Goal: Task Accomplishment & Management: Manage account settings

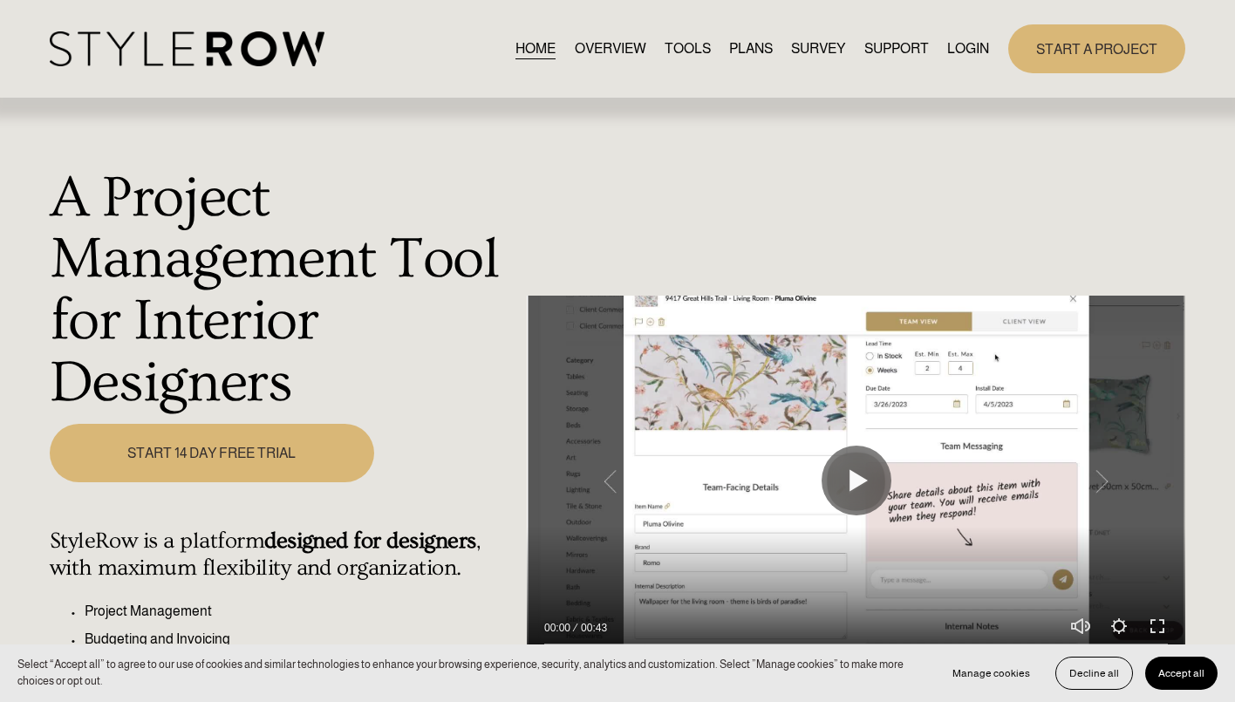
click at [962, 49] on link "LOGIN" at bounding box center [969, 49] width 42 height 24
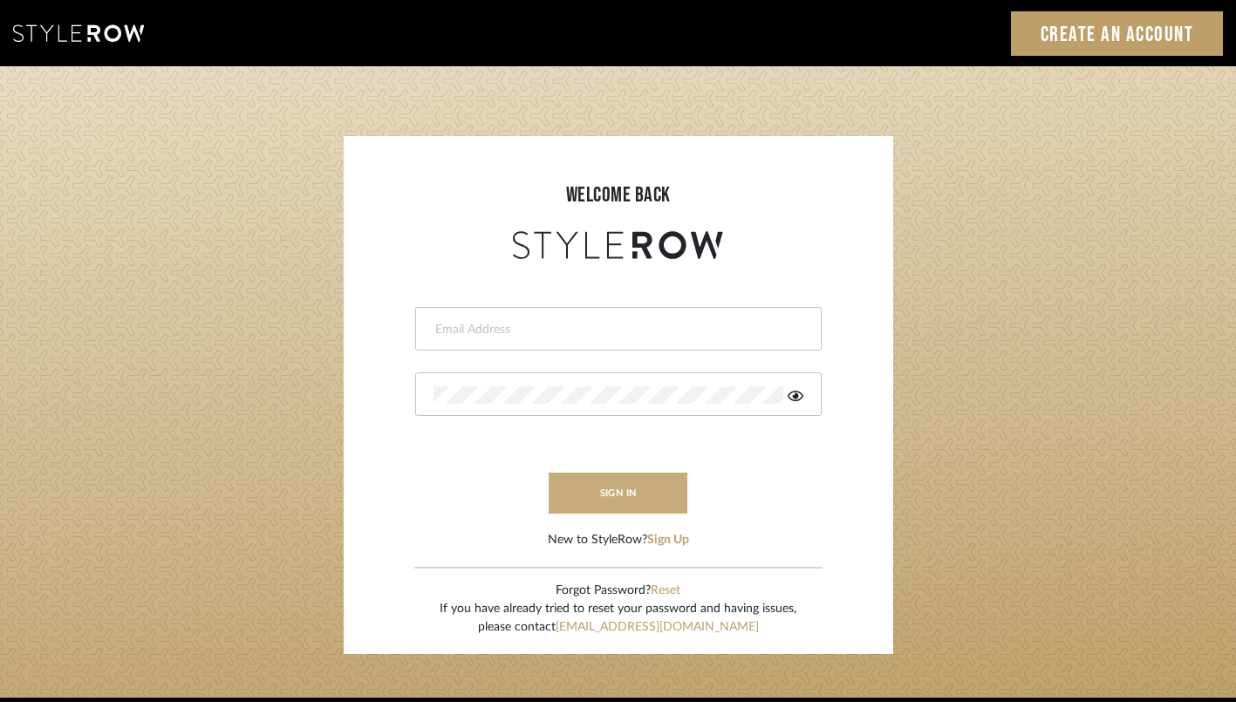
type input "lindsey@lindseymillerinteriors.com"
click at [615, 493] on button "sign in" at bounding box center [619, 493] width 140 height 41
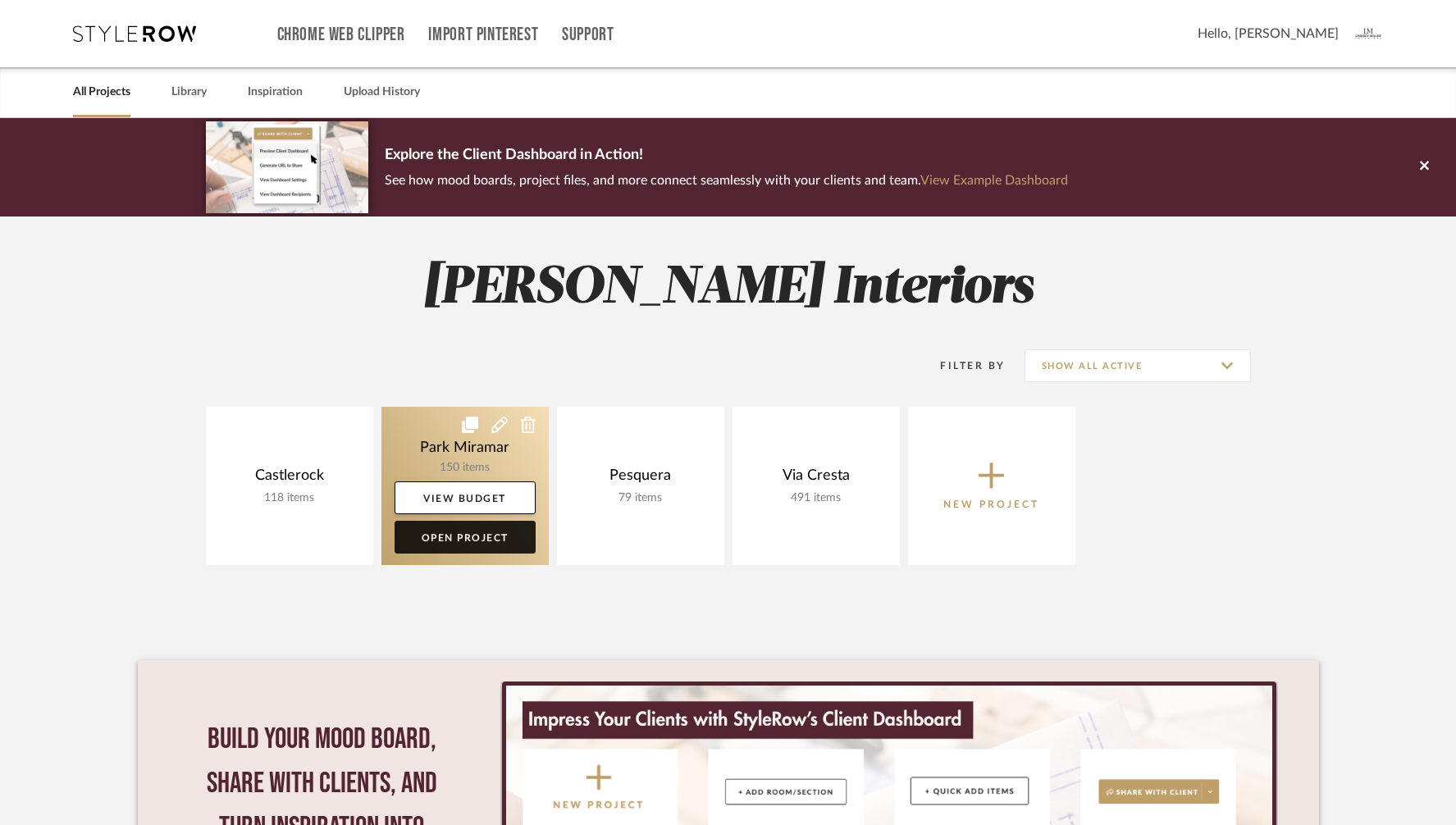
click at [448, 537] on link "Open Project" at bounding box center [465, 537] width 141 height 33
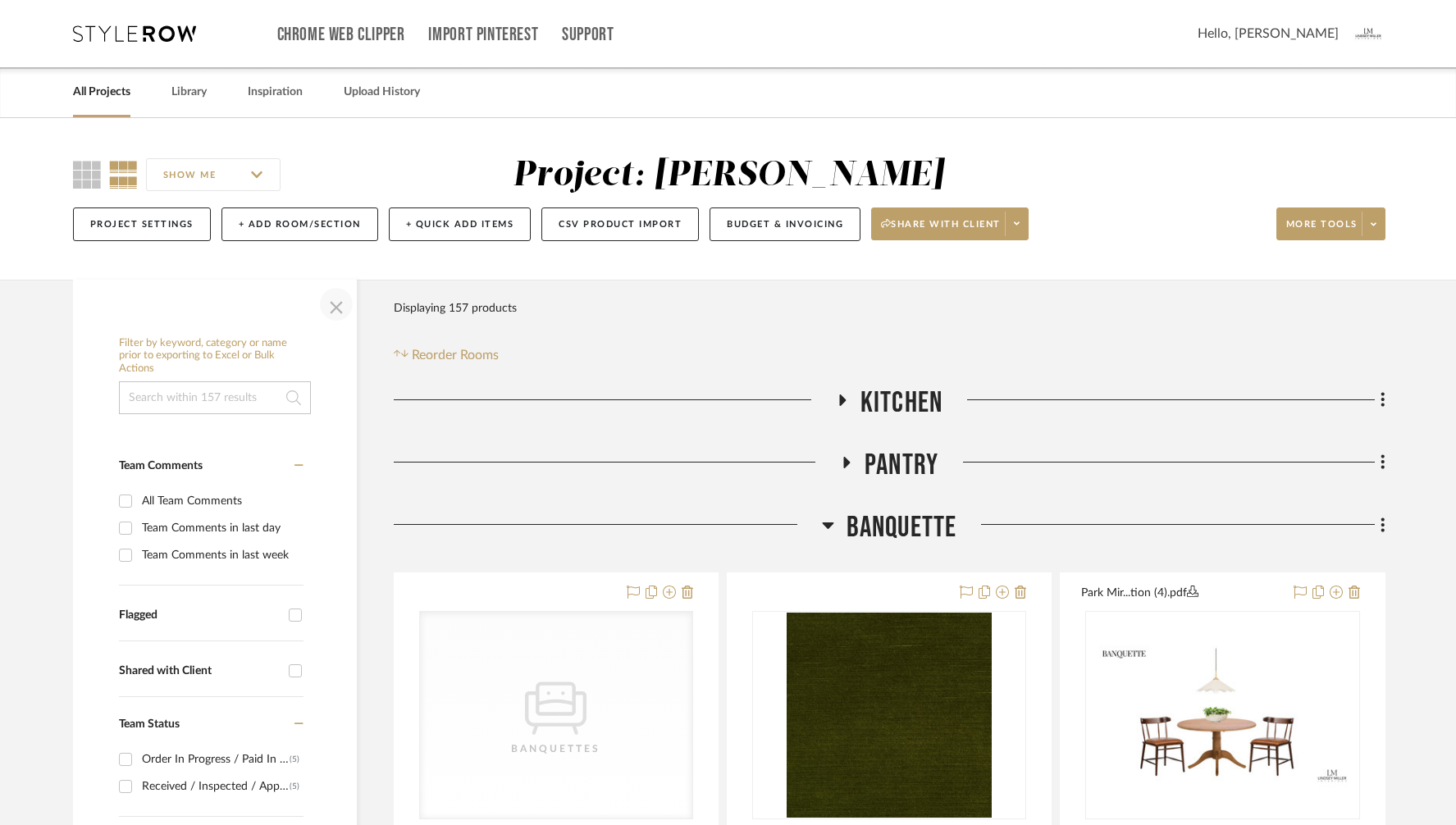
click at [334, 304] on span "button" at bounding box center [337, 304] width 39 height 39
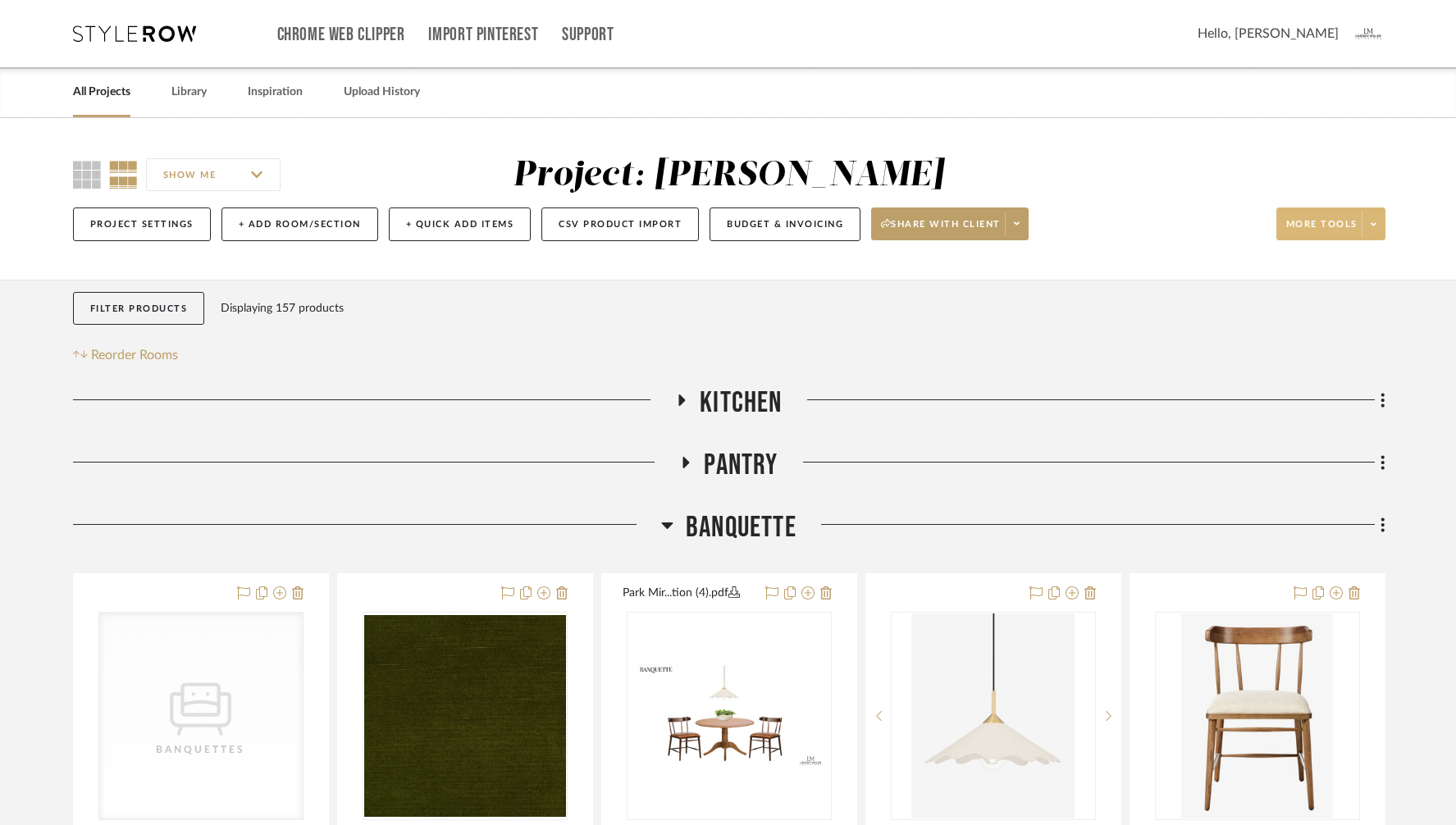
click at [1377, 227] on span at bounding box center [1372, 224] width 23 height 24
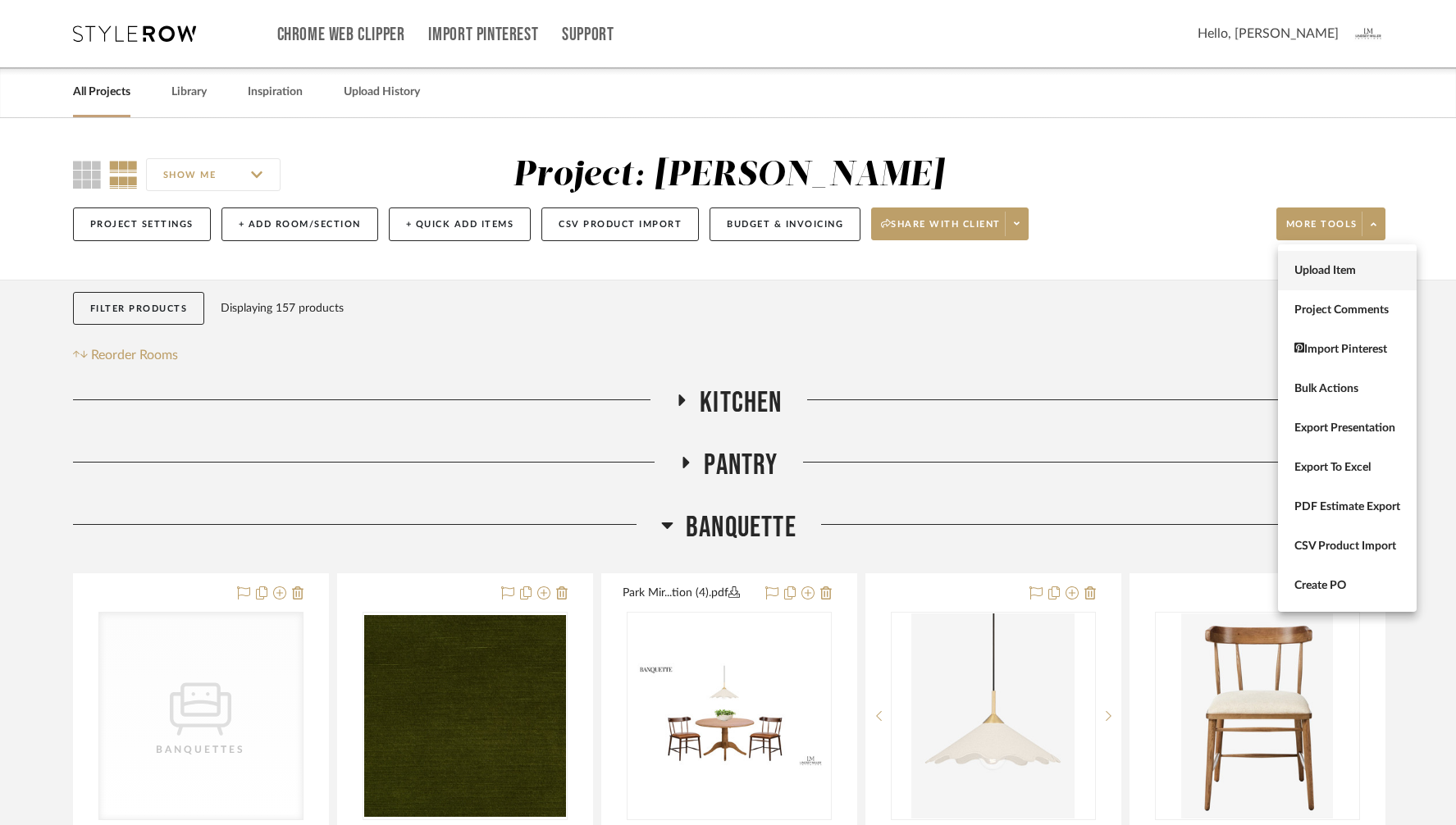
click at [1330, 272] on span "Upload Item" at bounding box center [1347, 271] width 106 height 14
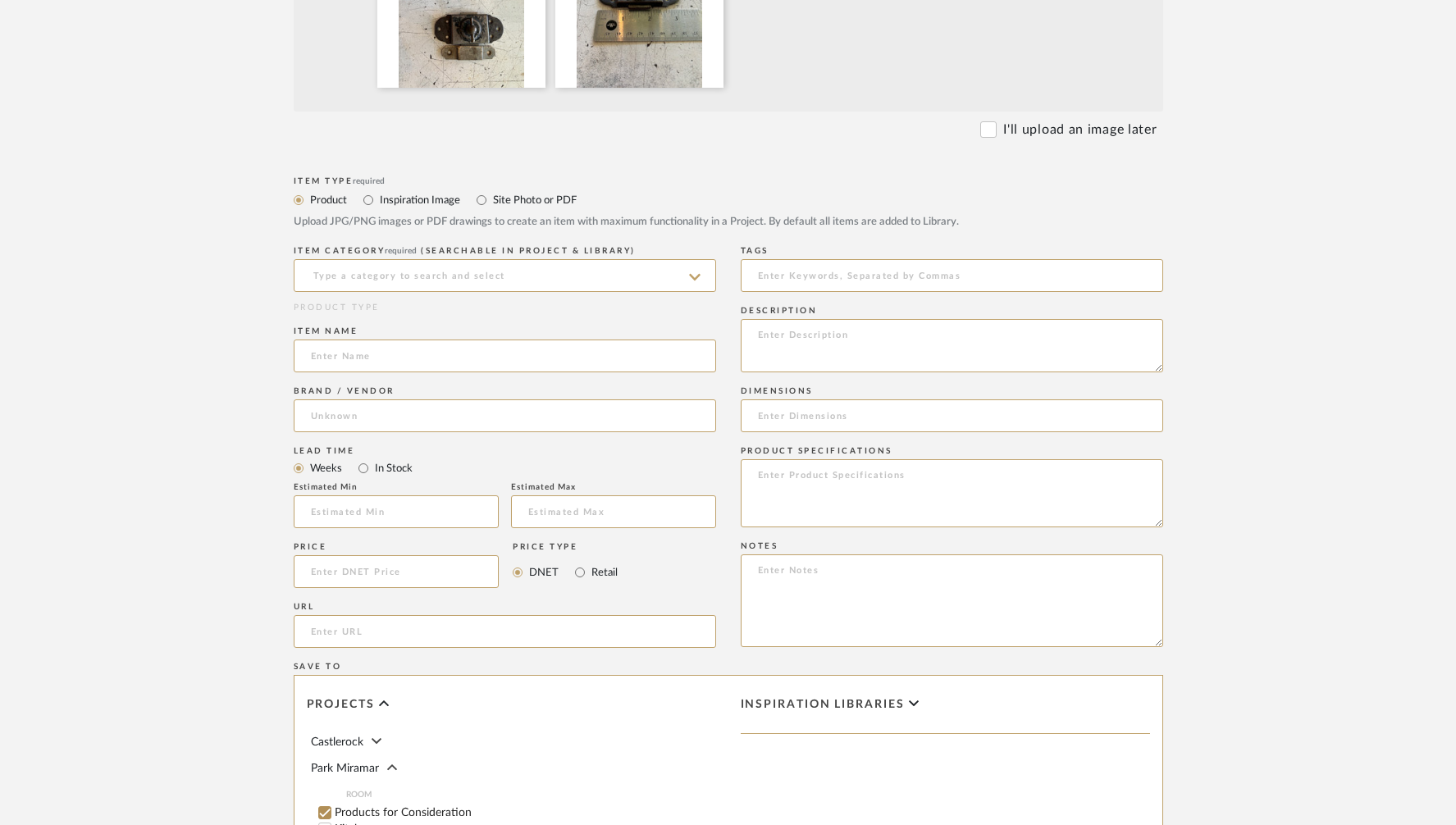
scroll to position [574, 0]
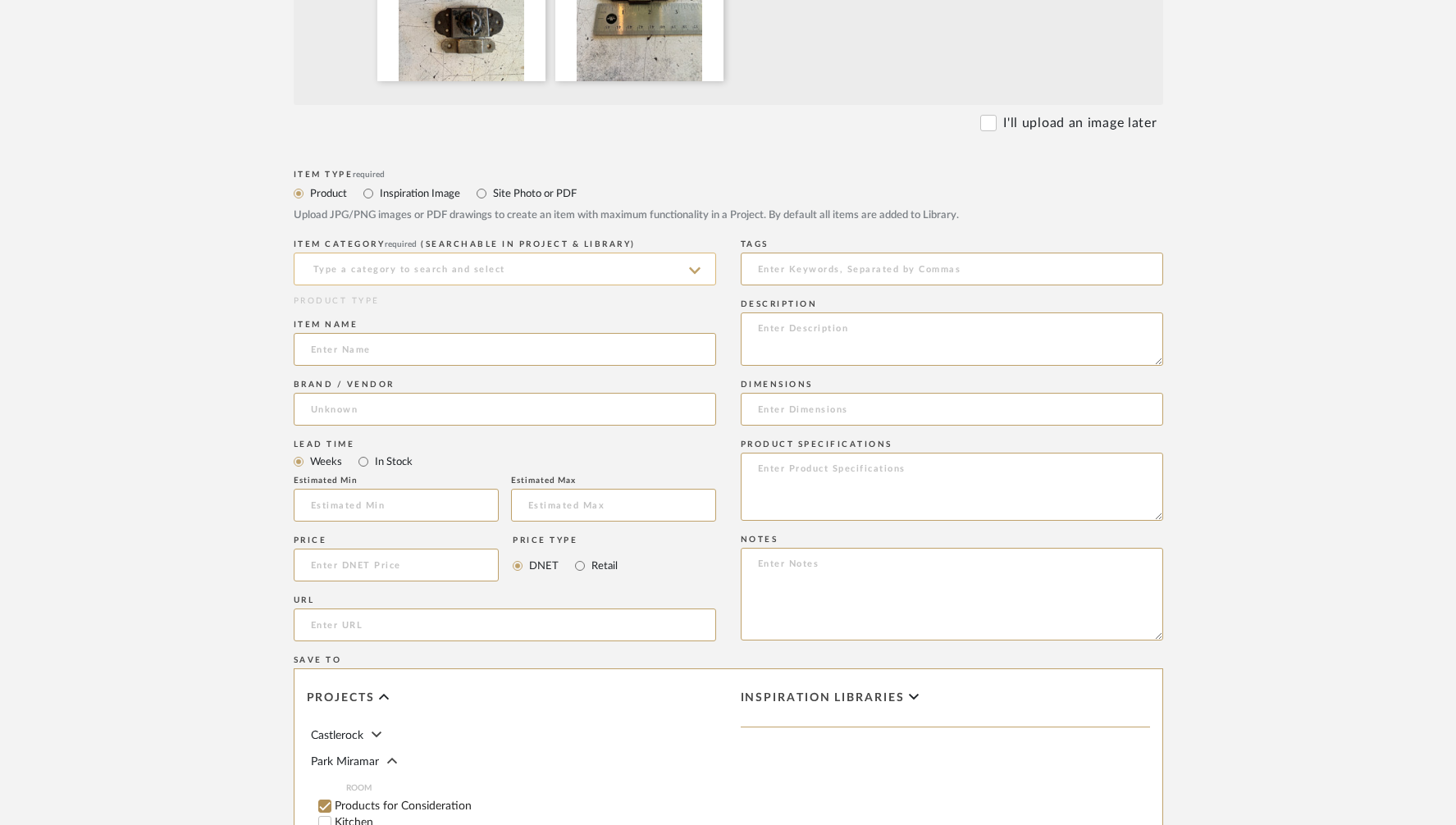
click at [386, 267] on input at bounding box center [504, 269] width 422 height 33
click at [237, 299] on form "Bulk upload images - create multiple items Import from Pinterest - create items…" at bounding box center [728, 441] width 1045 height 1363
click at [698, 267] on icon at bounding box center [695, 270] width 11 height 7
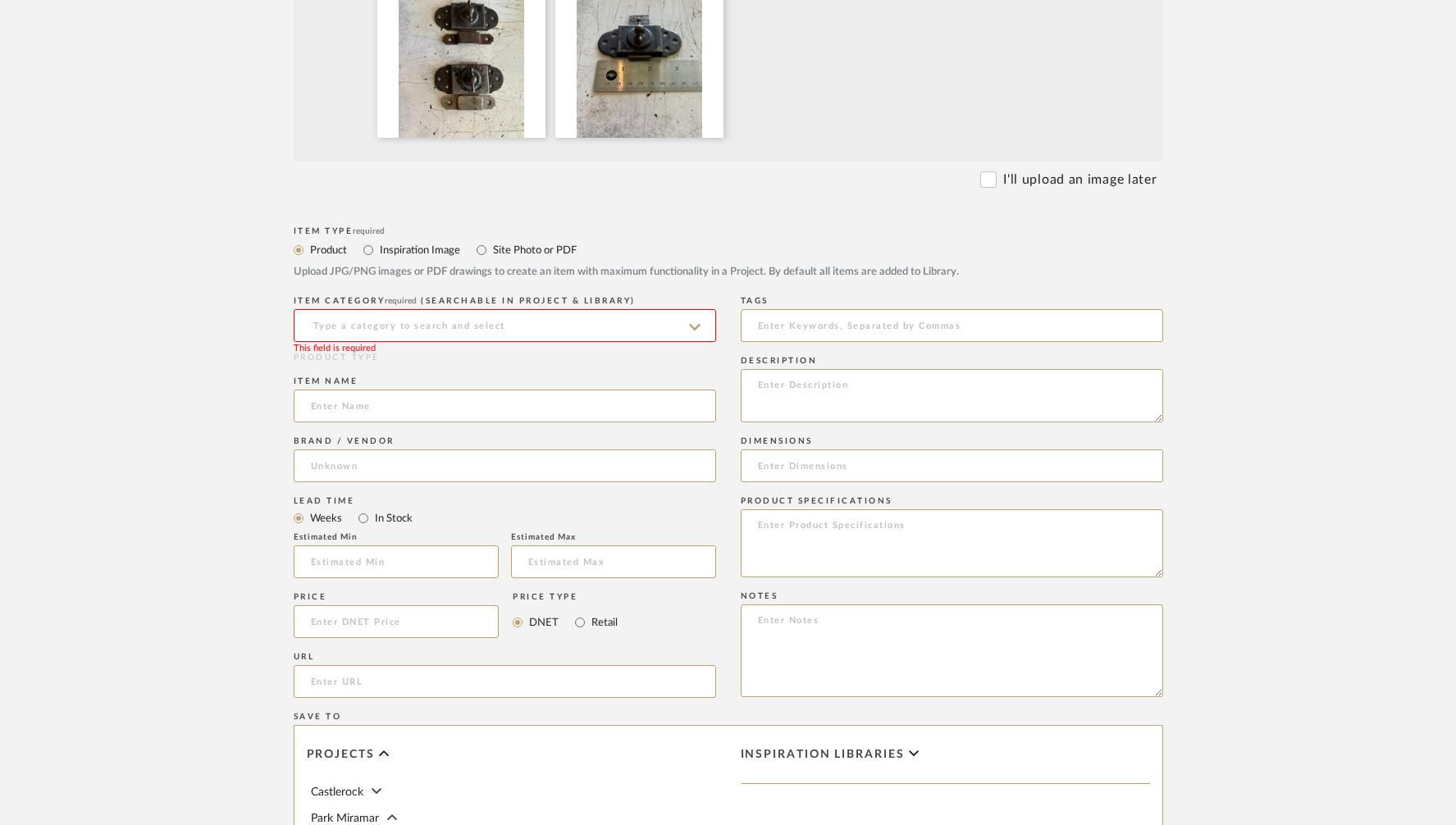
scroll to position [506, 0]
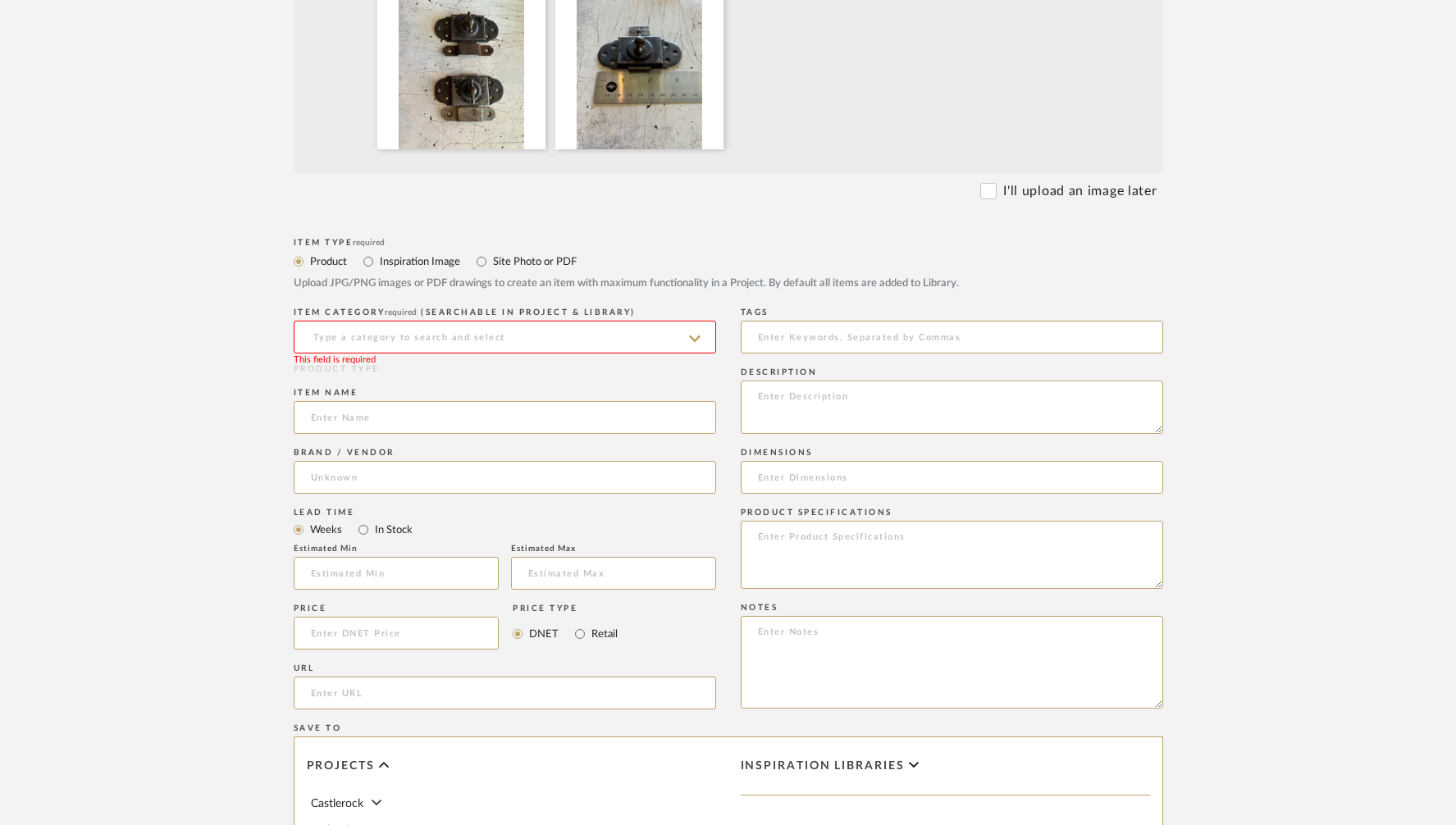
click at [504, 338] on input at bounding box center [504, 336] width 422 height 33
type input "C"
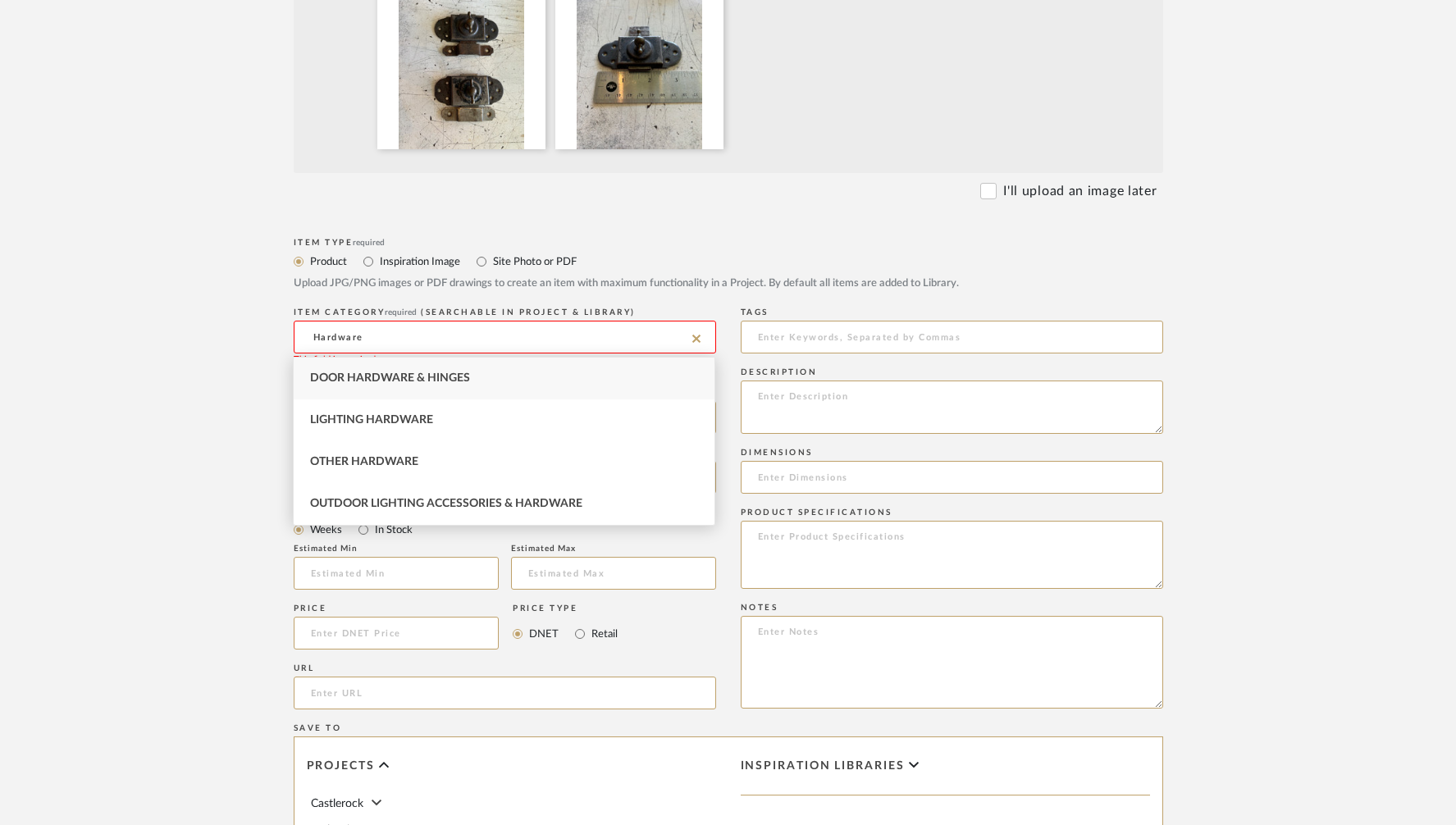
click at [376, 377] on span "Door Hardware & Hinges" at bounding box center [390, 378] width 160 height 11
type input "Door Hardware & Hinges"
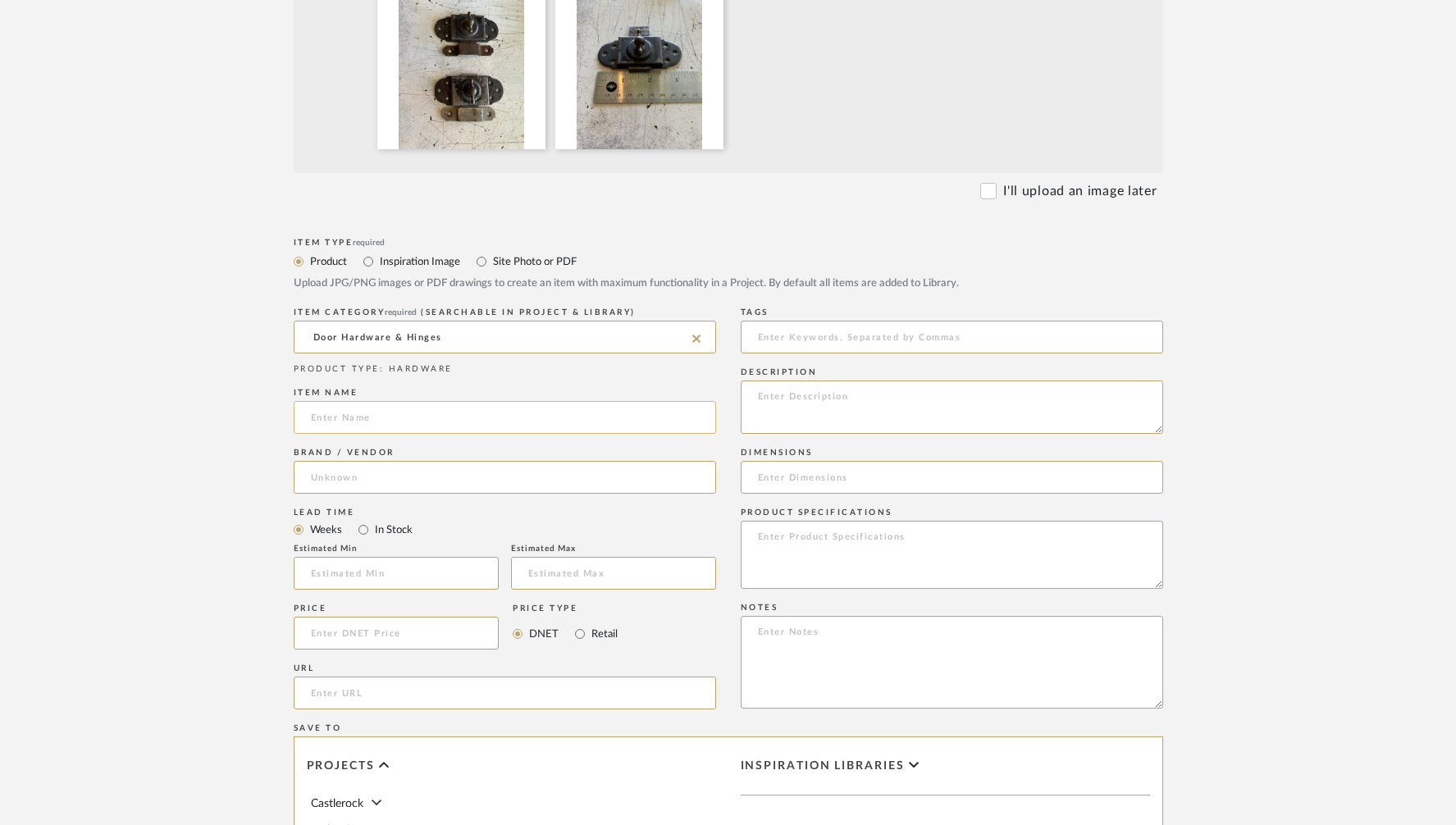
click at [357, 425] on input at bounding box center [504, 417] width 422 height 33
type input "Cabinet Latches"
click at [352, 481] on input at bounding box center [504, 476] width 422 height 33
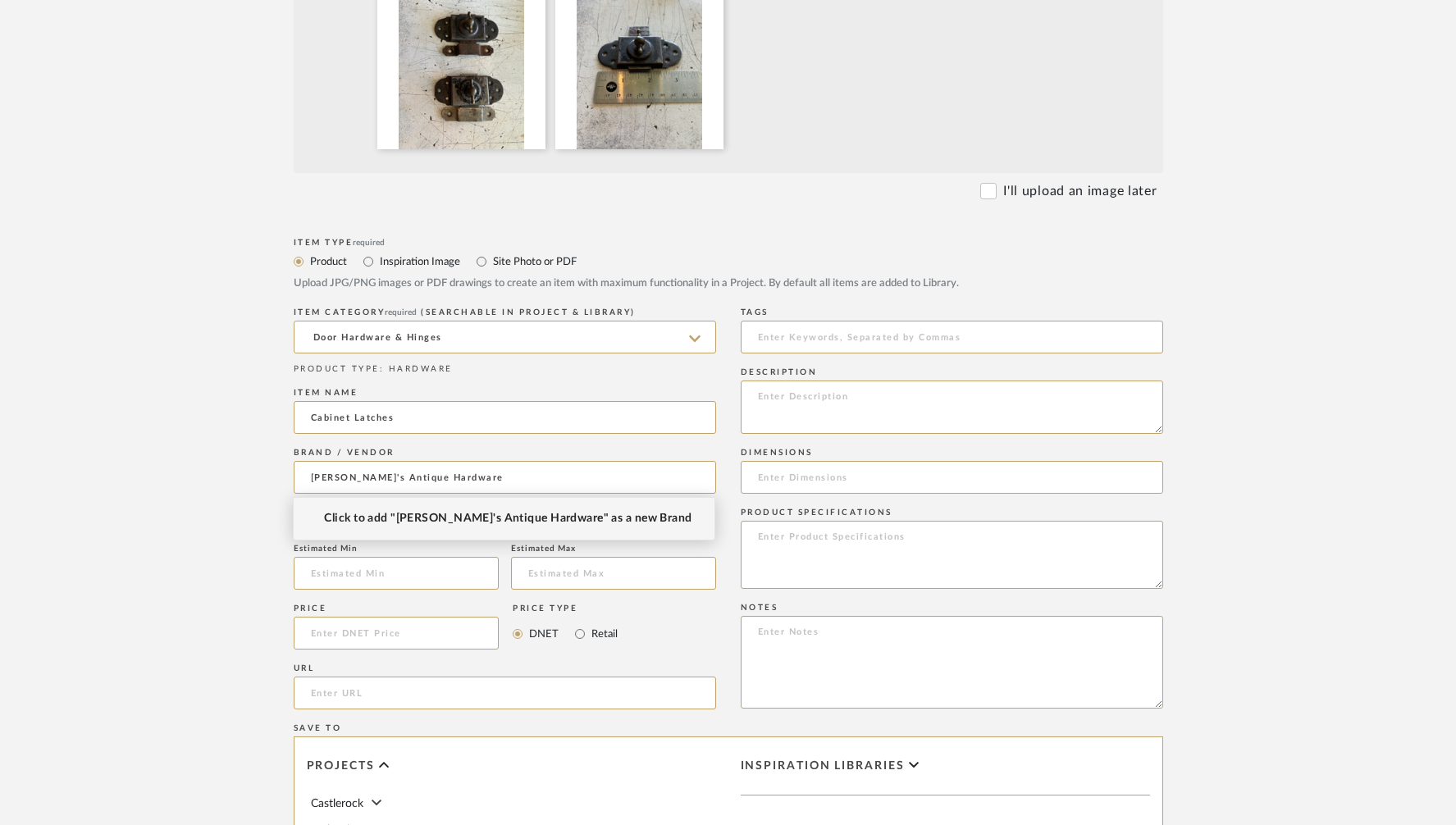
type input "[PERSON_NAME]'s Antique Hardware"
click at [403, 518] on span "Click to add "[PERSON_NAME]'s Antique Hardware" as a new Brand" at bounding box center [508, 518] width 368 height 14
click at [357, 635] on input at bounding box center [396, 632] width 206 height 33
type input "$48.00"
click at [728, 580] on div "Item Type required Product Inspiration Image Site Photo or PDF Upload JPG/PNG i…" at bounding box center [728, 712] width 869 height 957
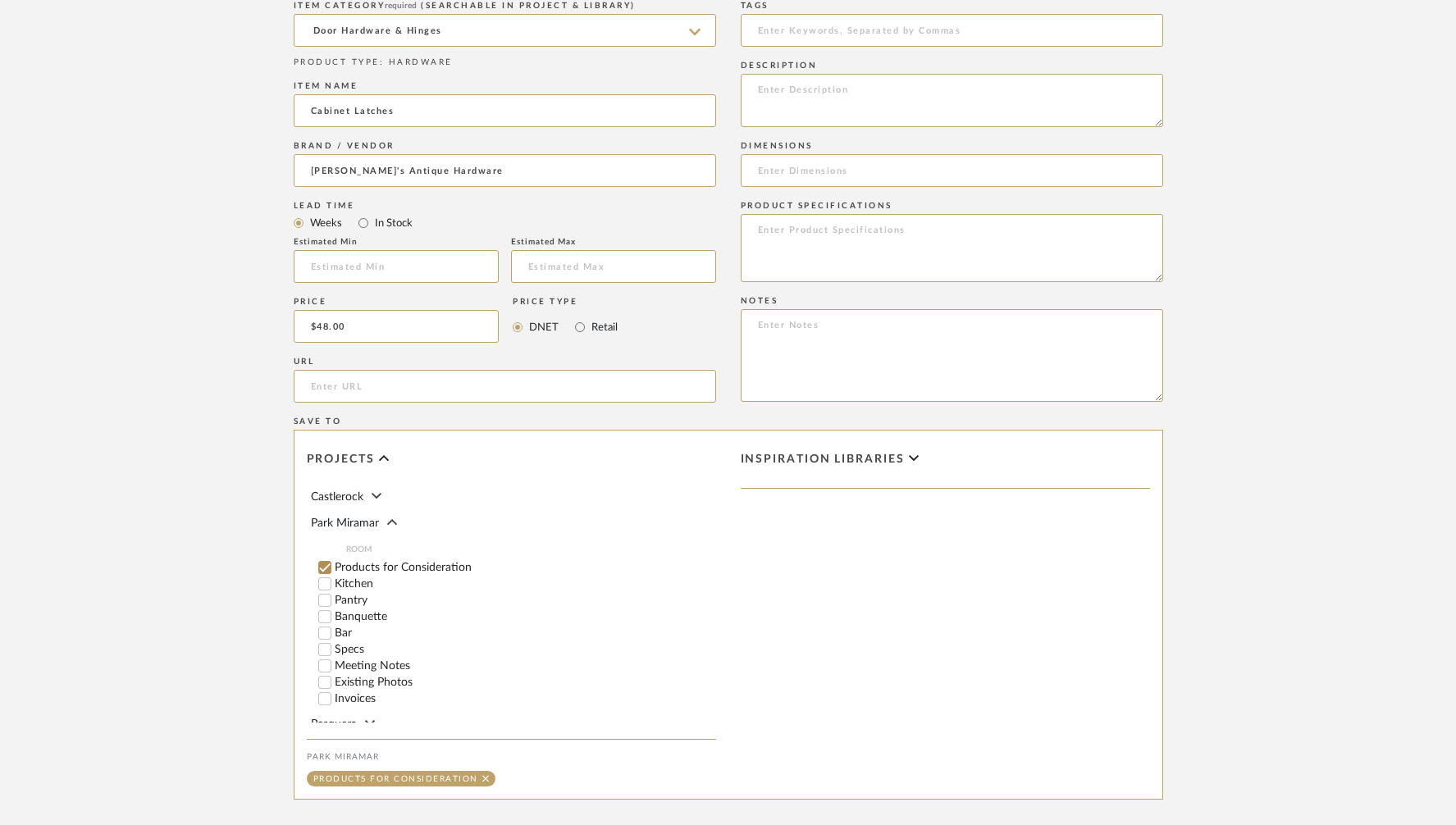
scroll to position [900, 0]
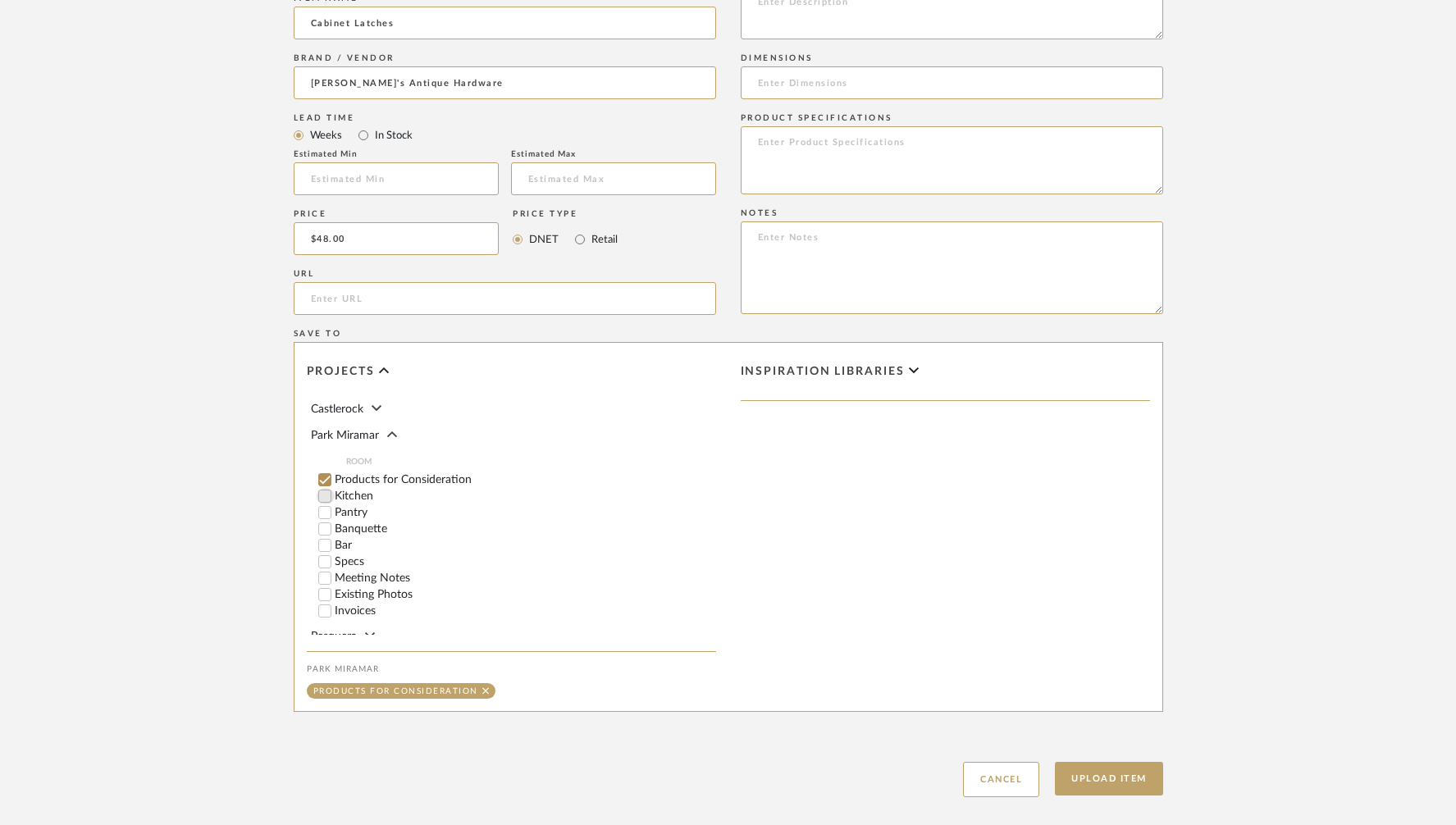
click at [324, 491] on input "Kitchen" at bounding box center [324, 495] width 16 height 16
checkbox input "false"
click at [690, 493] on input "1" at bounding box center [682, 495] width 41 height 16
type input "2"
click at [1113, 772] on button "Upload Item" at bounding box center [1108, 779] width 108 height 34
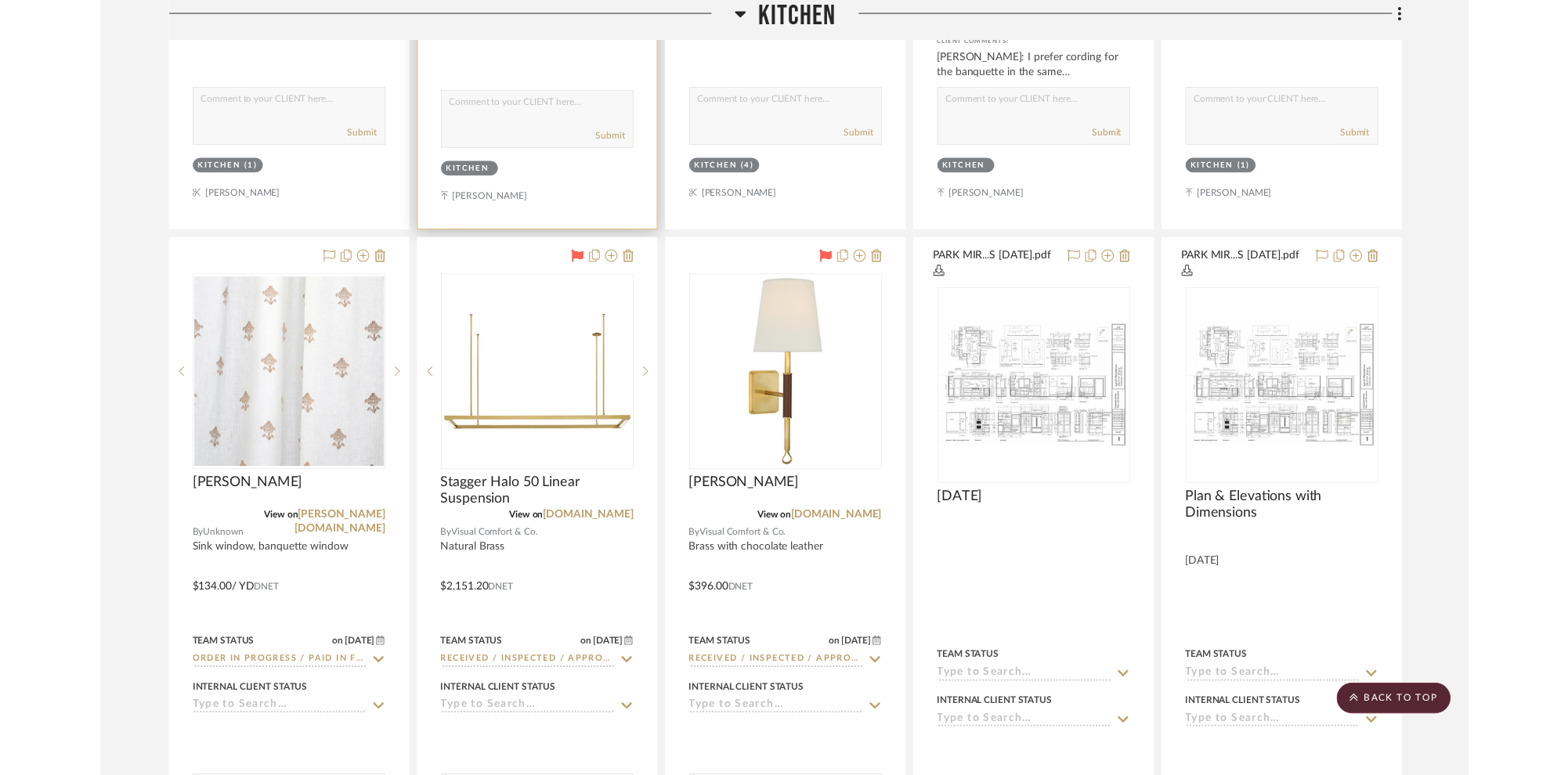
scroll to position [2231, 0]
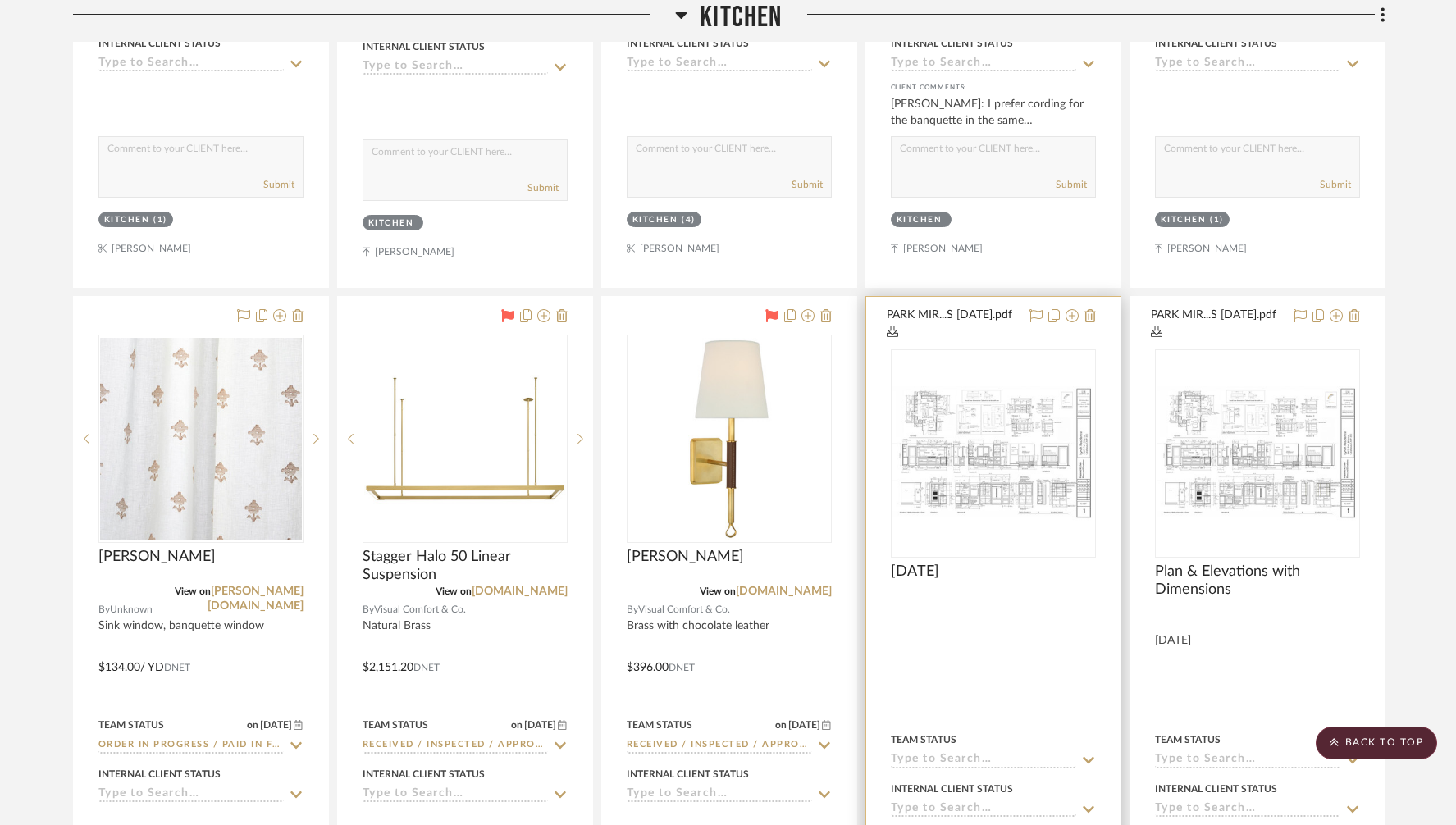
click at [949, 312] on button "PARK MIR...S [DATE].pdf" at bounding box center [952, 323] width 133 height 35
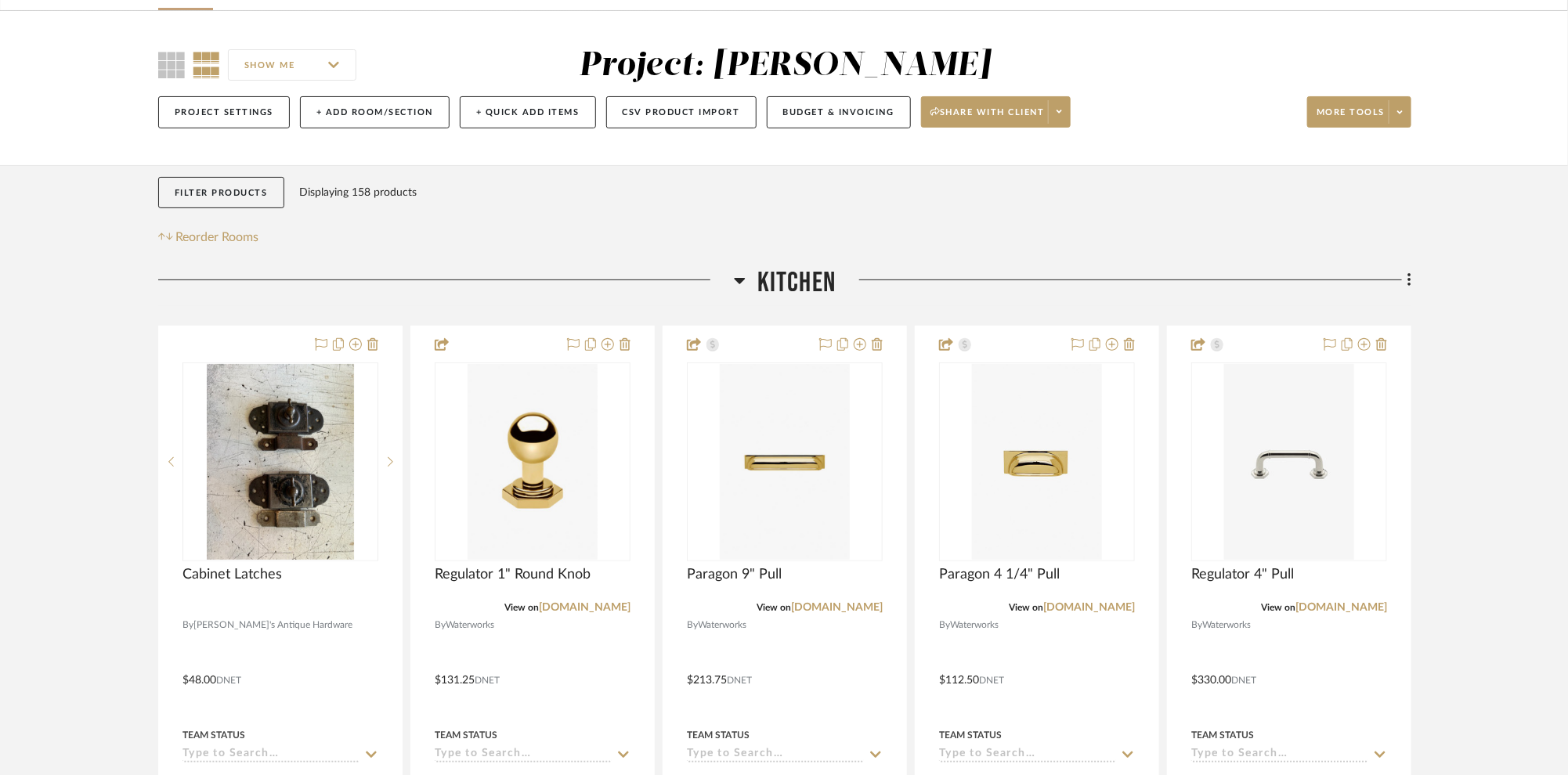
scroll to position [161, 0]
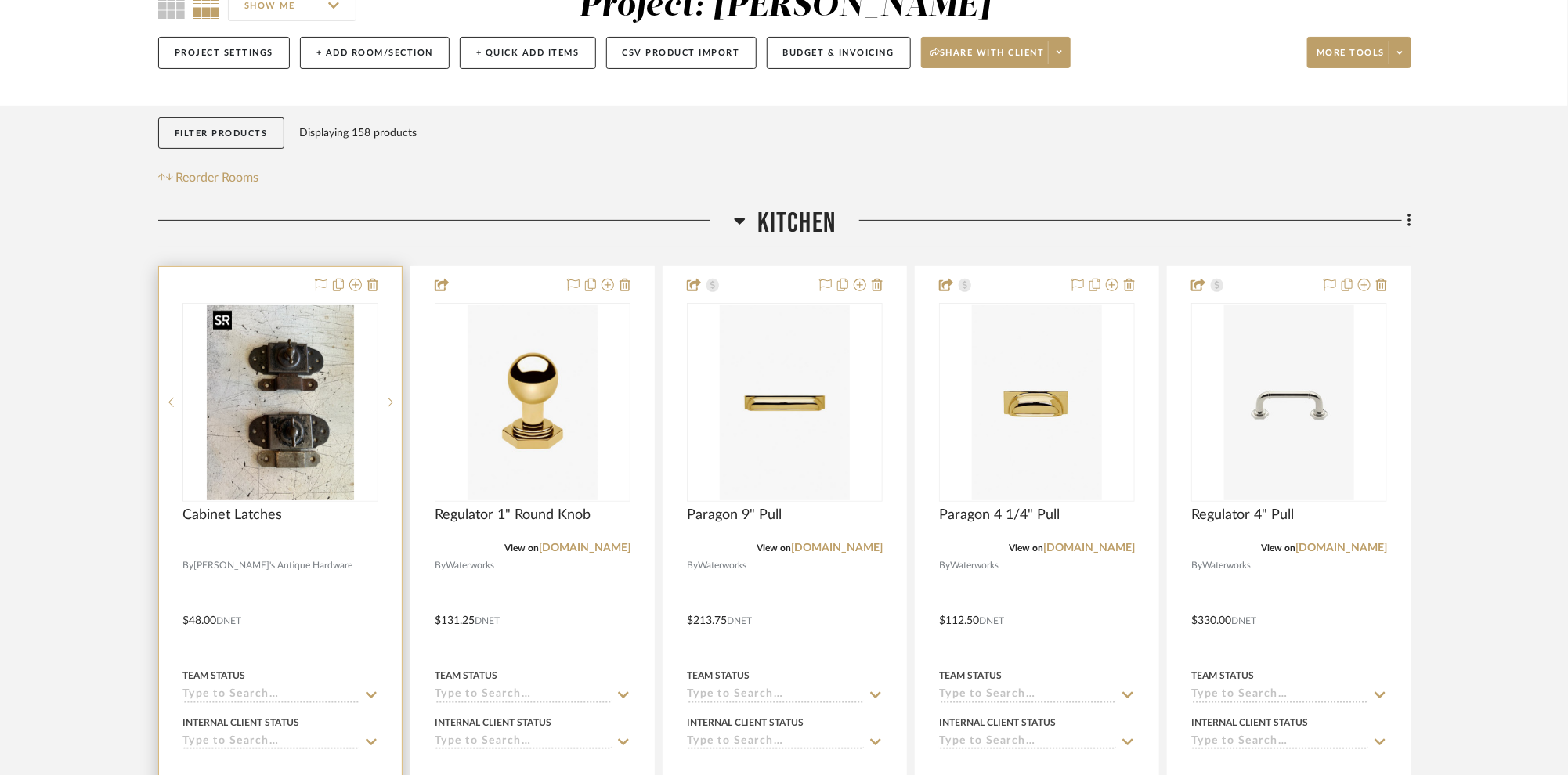
click at [285, 409] on img "0" at bounding box center [280, 402] width 147 height 196
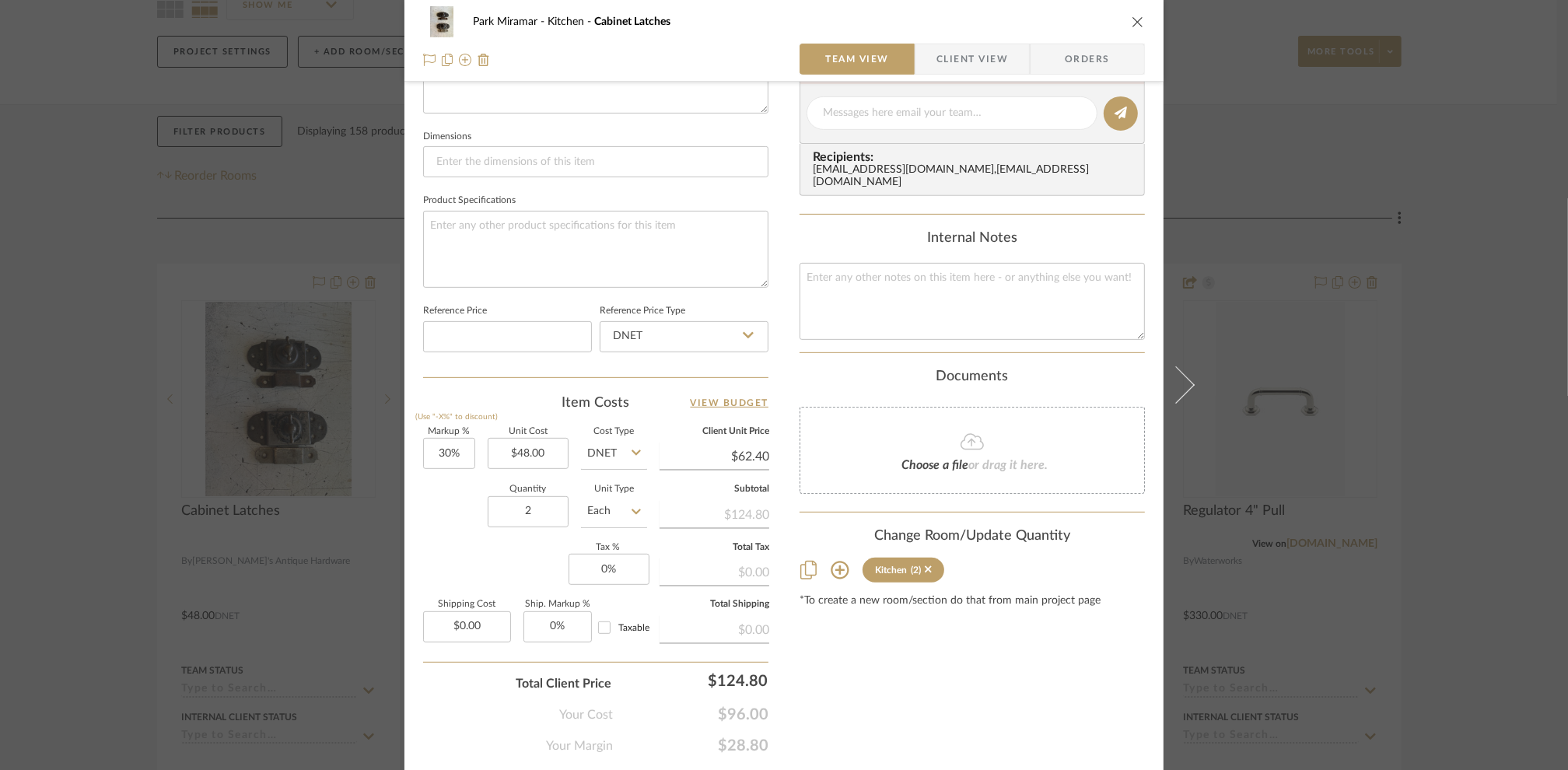
scroll to position [672, 0]
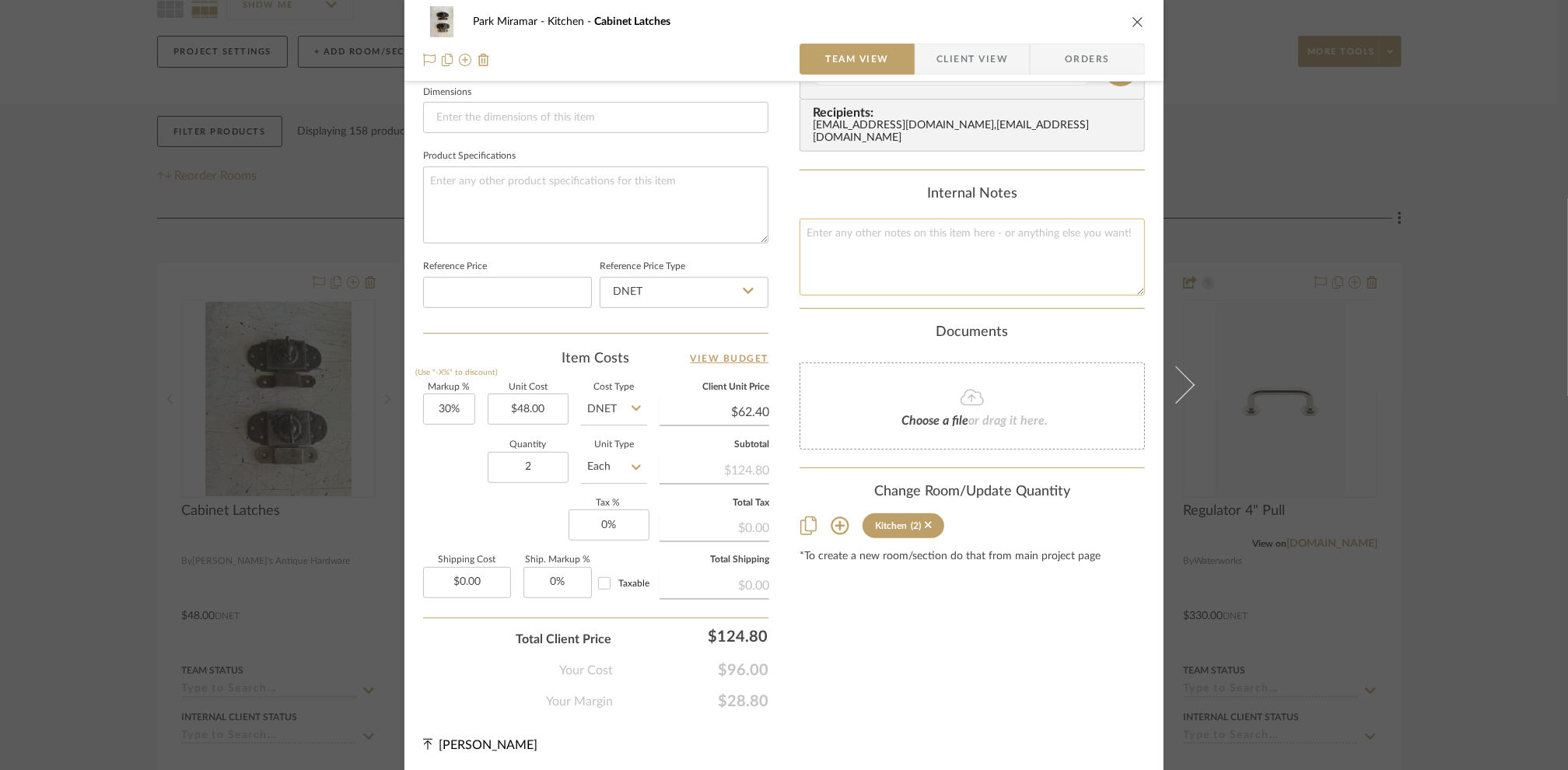
click at [833, 229] on textarea at bounding box center [972, 257] width 345 height 77
click at [800, 230] on textarea "48 latches 100" at bounding box center [972, 257] width 345 height 77
click at [800, 242] on textarea "$48 latches 100" at bounding box center [972, 257] width 345 height 77
click at [840, 245] on textarea "$48 latches $100" at bounding box center [972, 257] width 345 height 77
type textarea "$48 latches $100 plating"
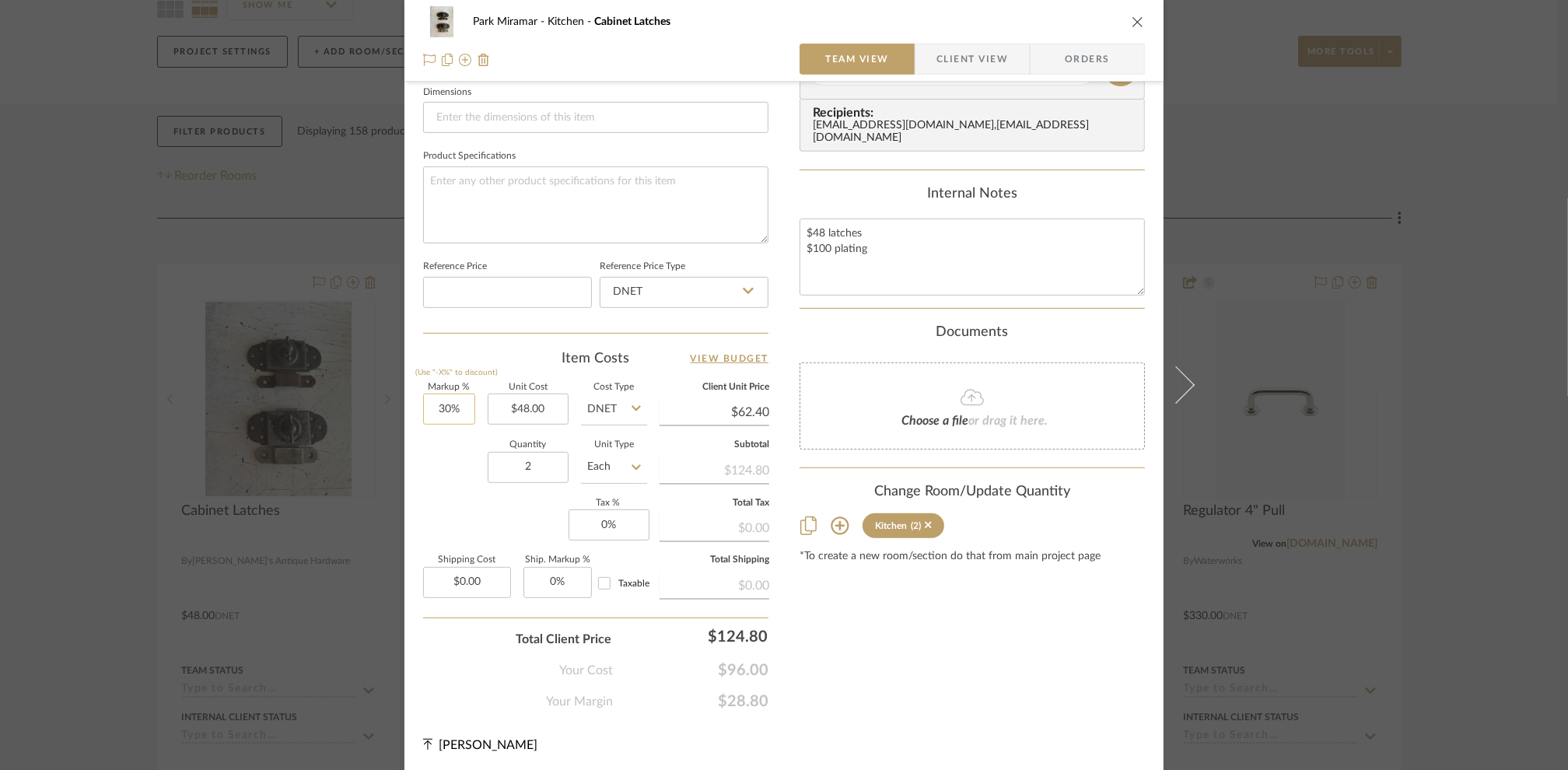
type input "30"
click at [431, 405] on input "30" at bounding box center [449, 408] width 52 height 31
type input "20%"
type input "48.00"
click at [517, 407] on input "48.00" at bounding box center [528, 408] width 81 height 31
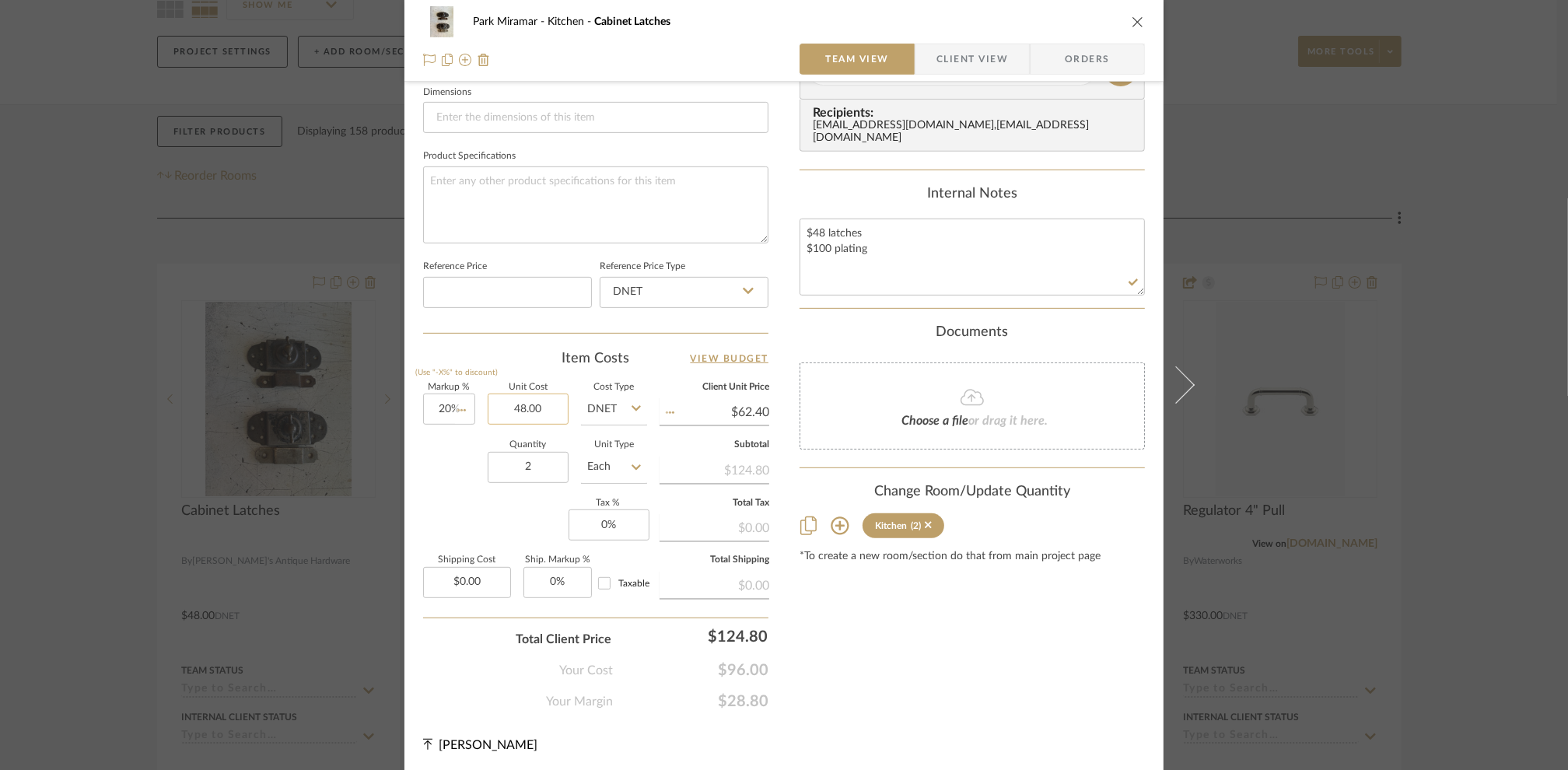
type input "$57.60"
type input "$148.00"
click at [878, 695] on div "Content here copies to Client View - confirm visibility there. Show in Client D…" at bounding box center [972, 72] width 345 height 1277
type input "$177.60"
click at [985, 61] on span "Client View" at bounding box center [973, 59] width 71 height 31
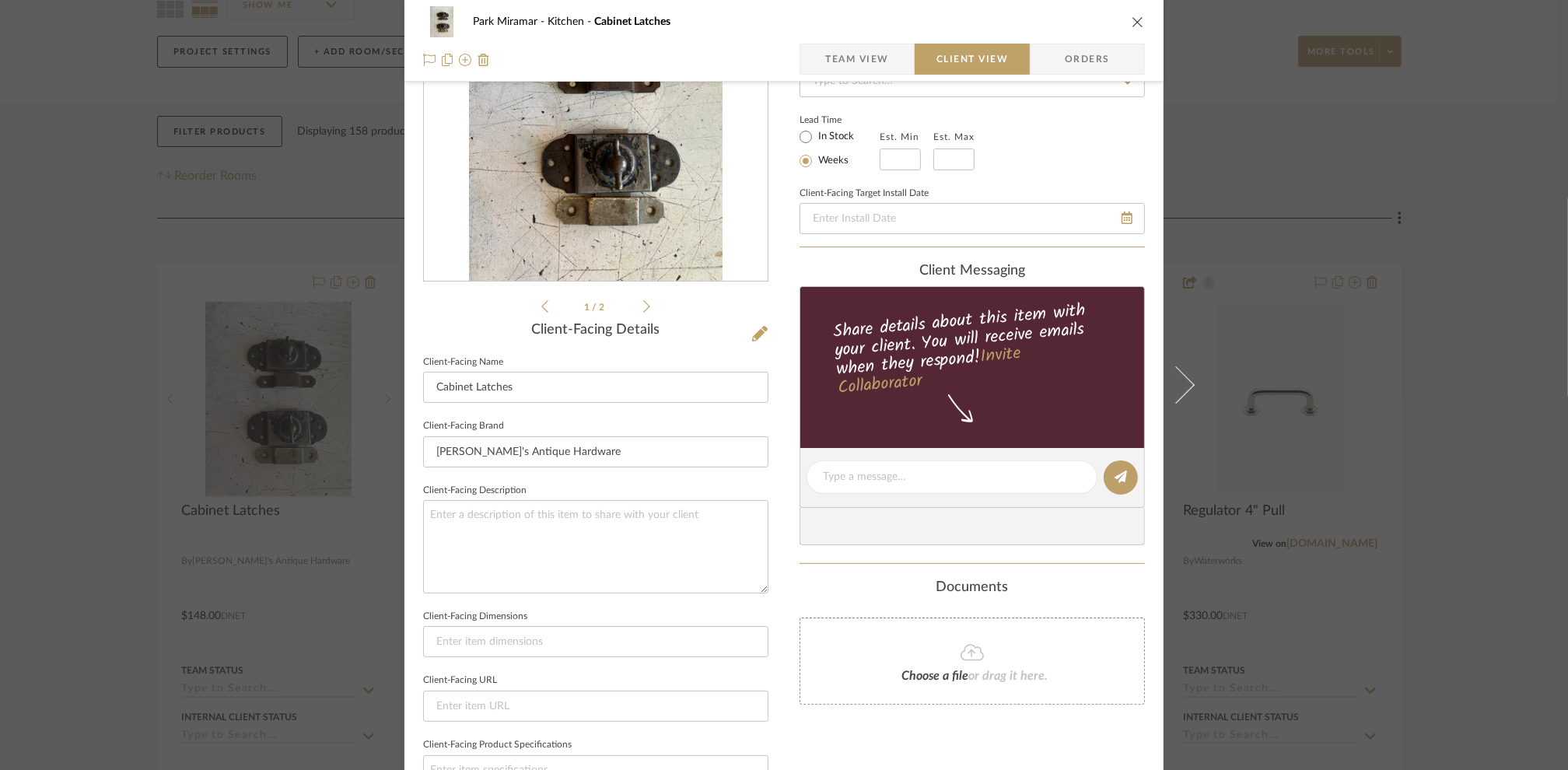
scroll to position [102, 0]
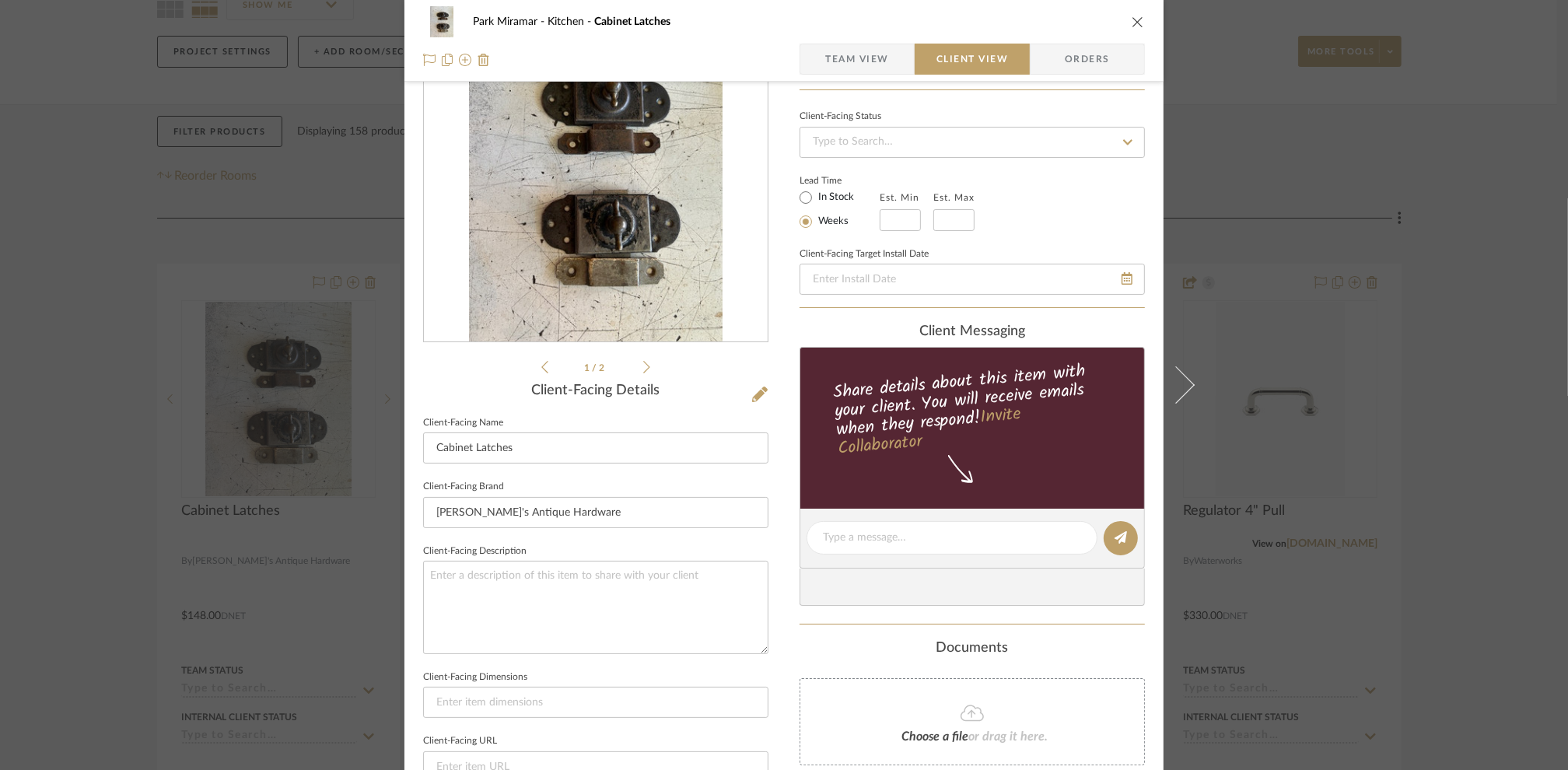
click at [1132, 21] on icon "close" at bounding box center [1138, 21] width 12 height 12
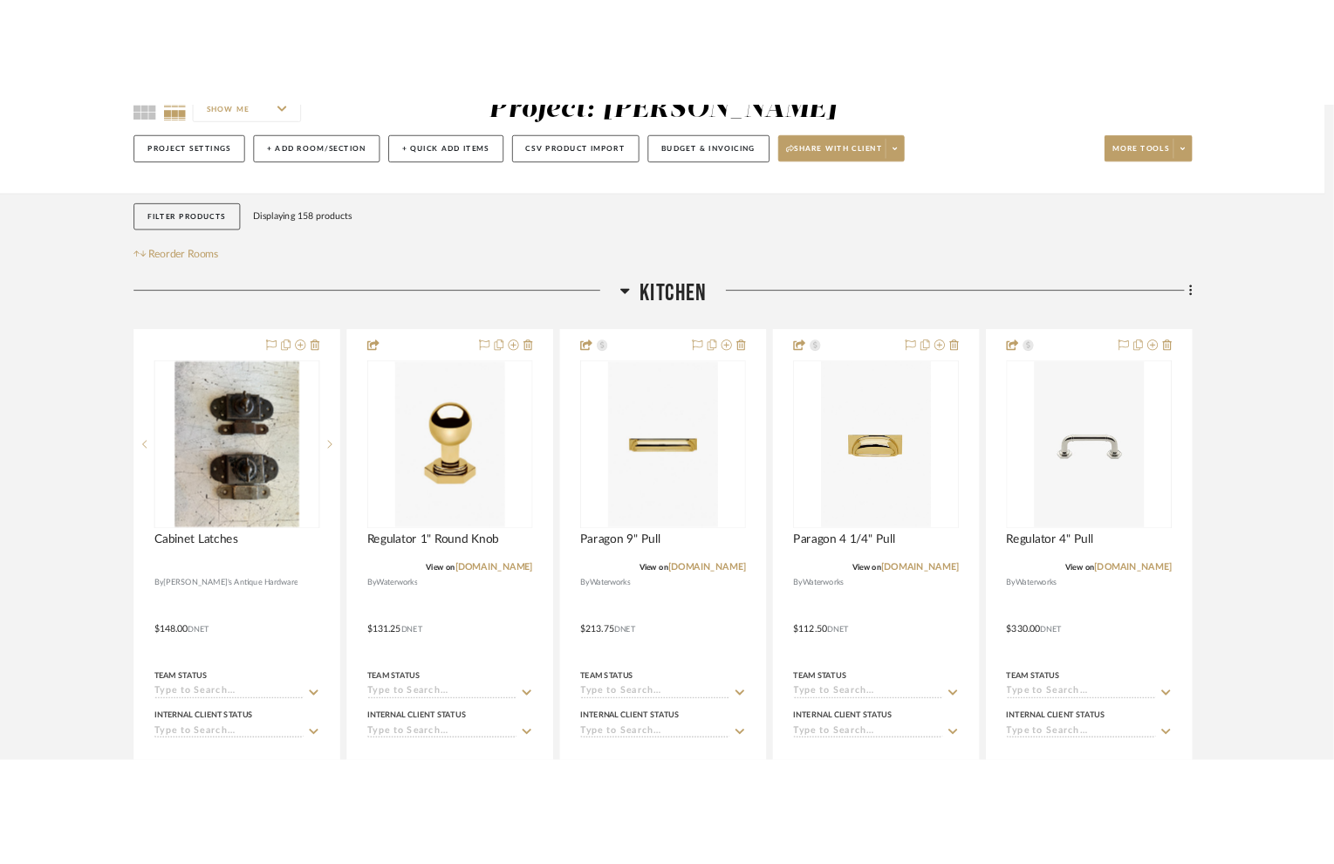
scroll to position [180, 0]
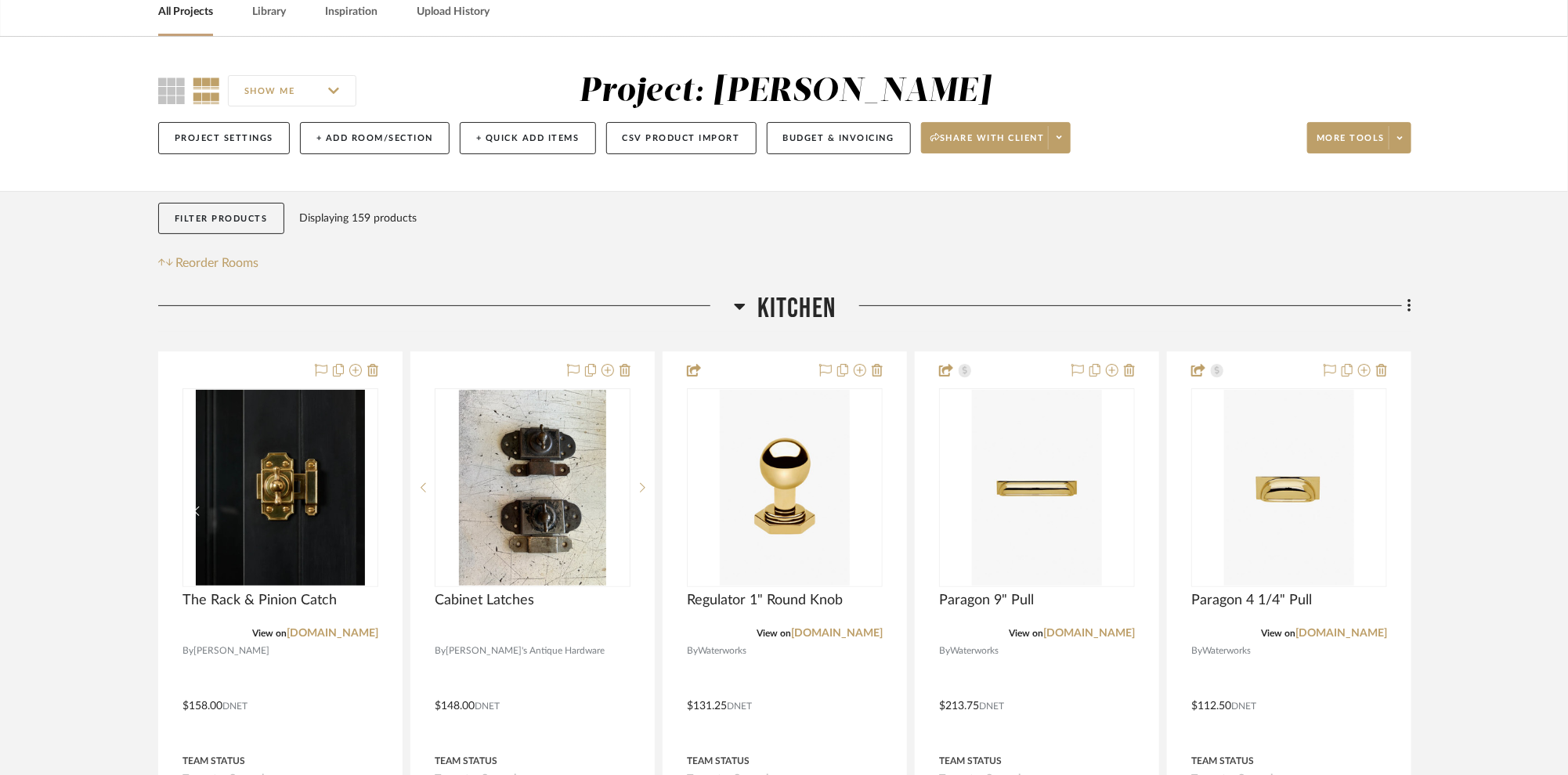
scroll to position [107, 0]
